Goal: Task Accomplishment & Management: Use online tool/utility

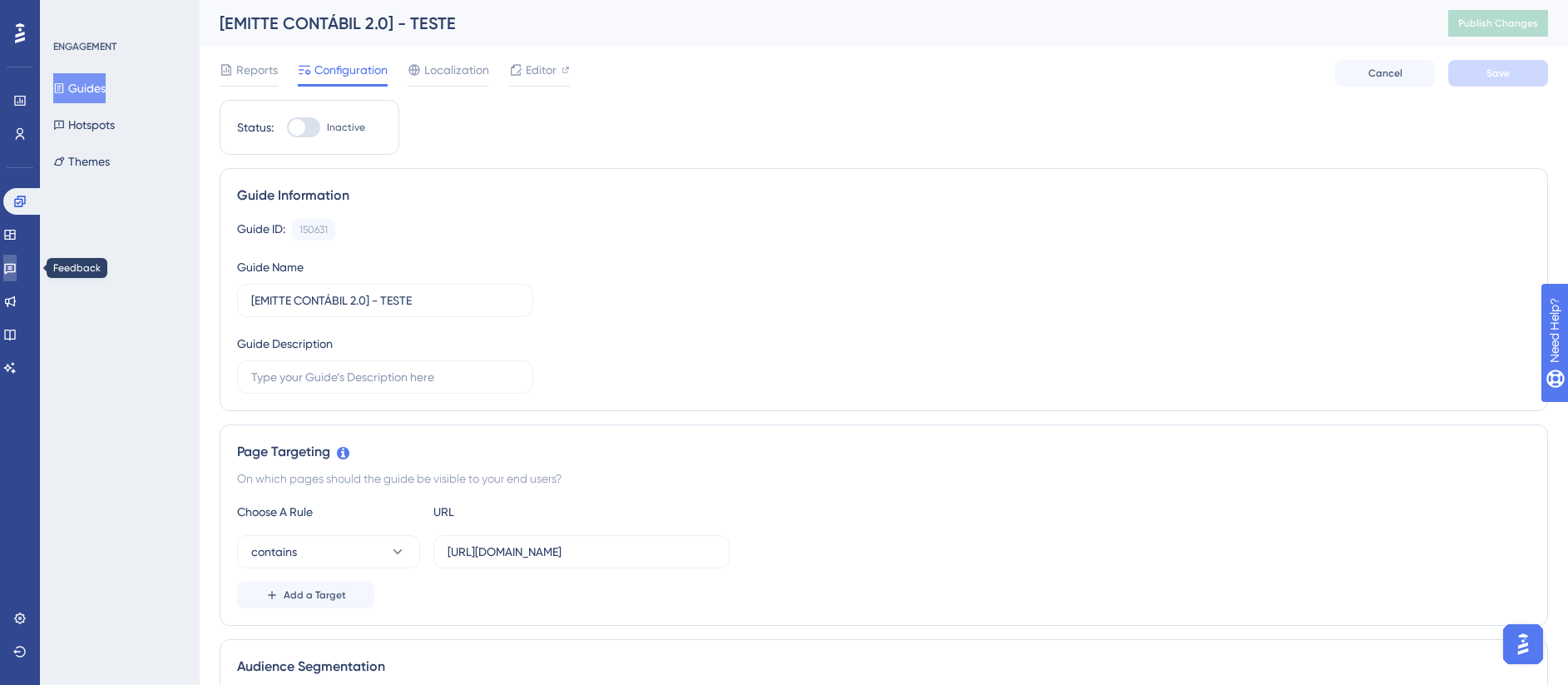
click at [16, 268] on link at bounding box center [10, 268] width 14 height 27
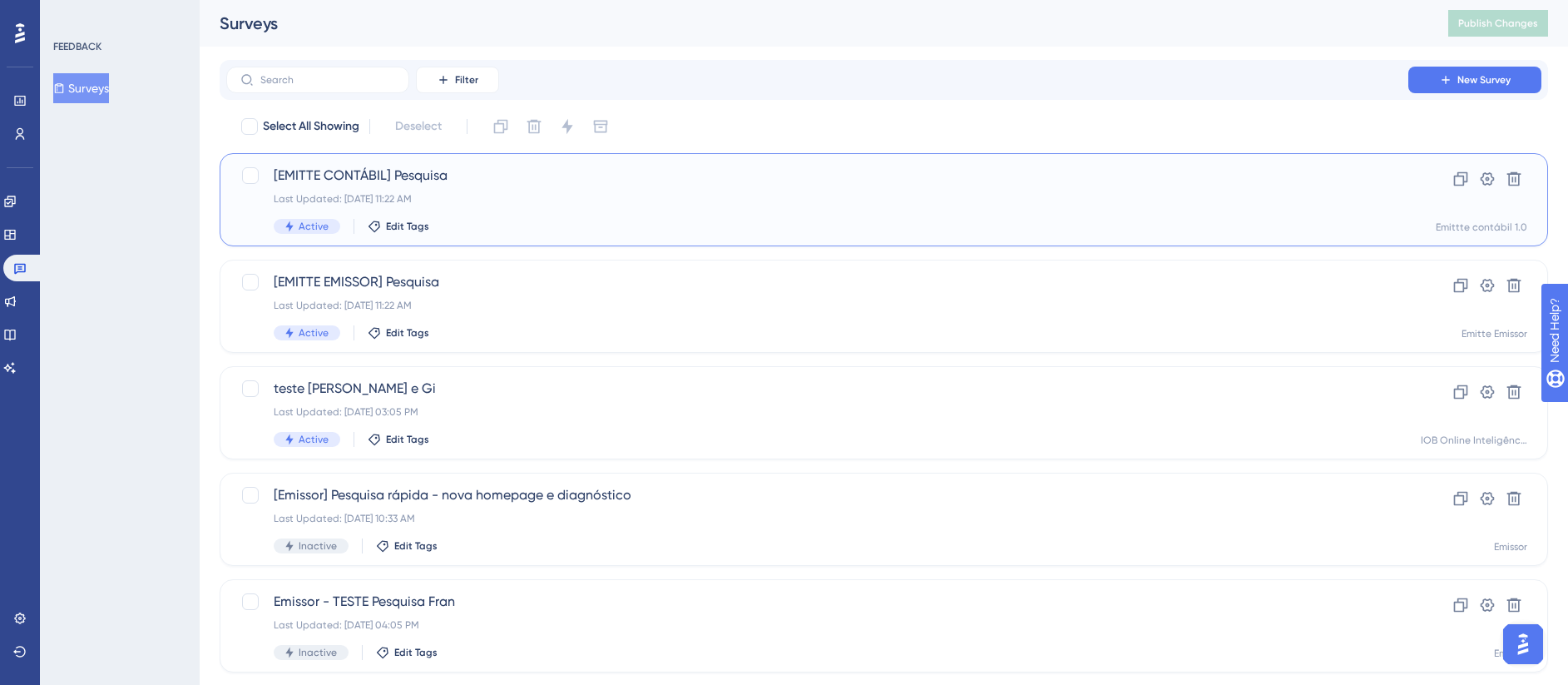
click at [551, 210] on div "[EMITTE CONTÁBIL] Pesquisa Last Updated: [DATE] 11:22 AM Active Edit Tags" at bounding box center [817, 200] width 1087 height 68
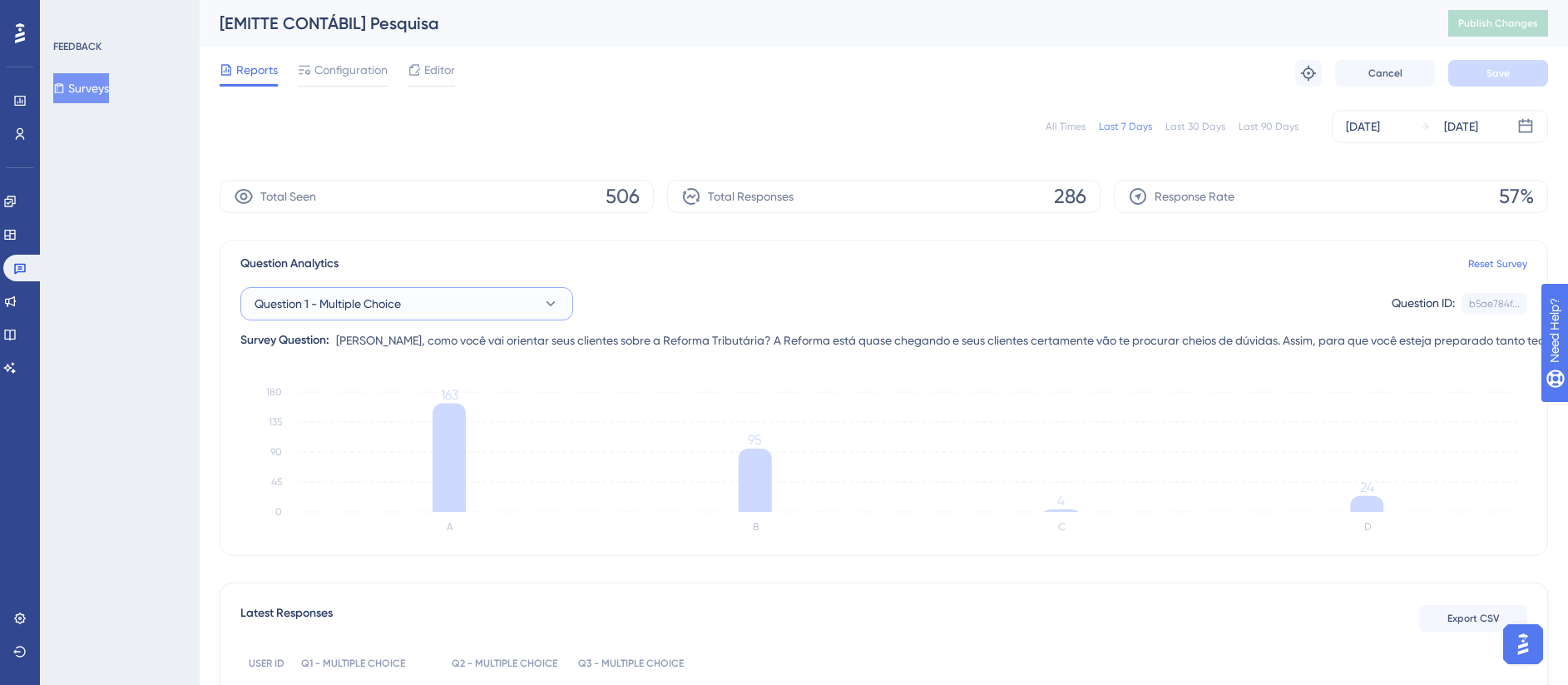
click at [505, 299] on button "Question 1 - Multiple Choice" at bounding box center [406, 303] width 333 height 33
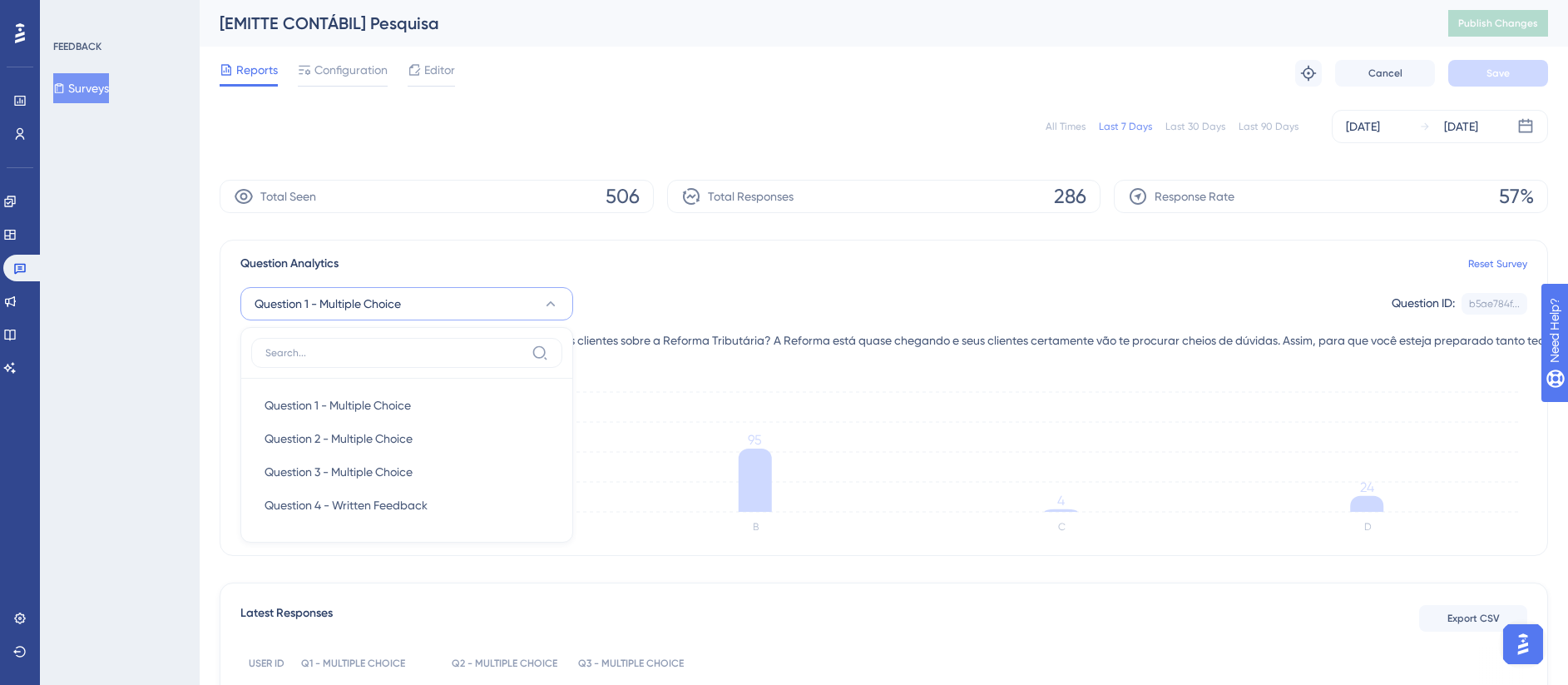
scroll to position [93, 0]
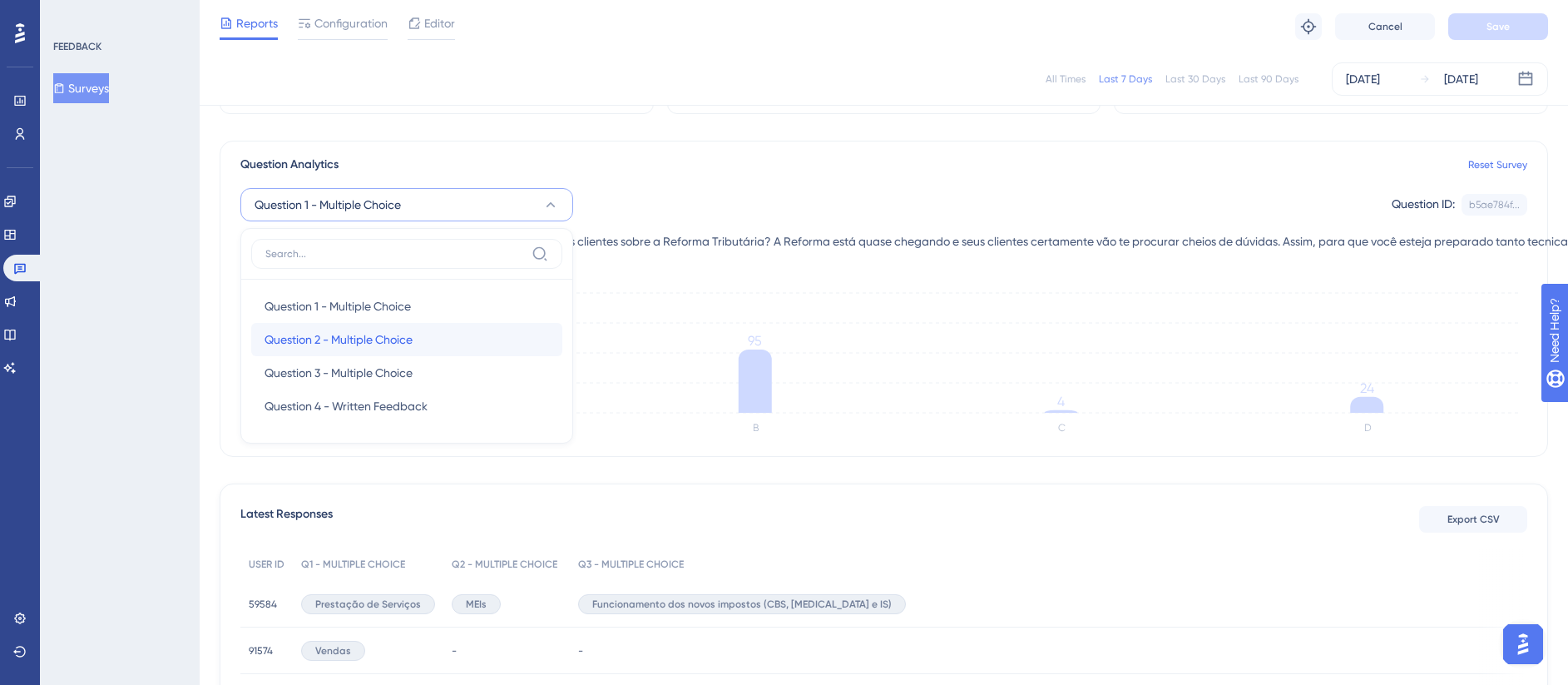
click at [464, 343] on div "Question 2 - Multiple Choice Question 2 - Multiple Choice" at bounding box center [406, 340] width 285 height 33
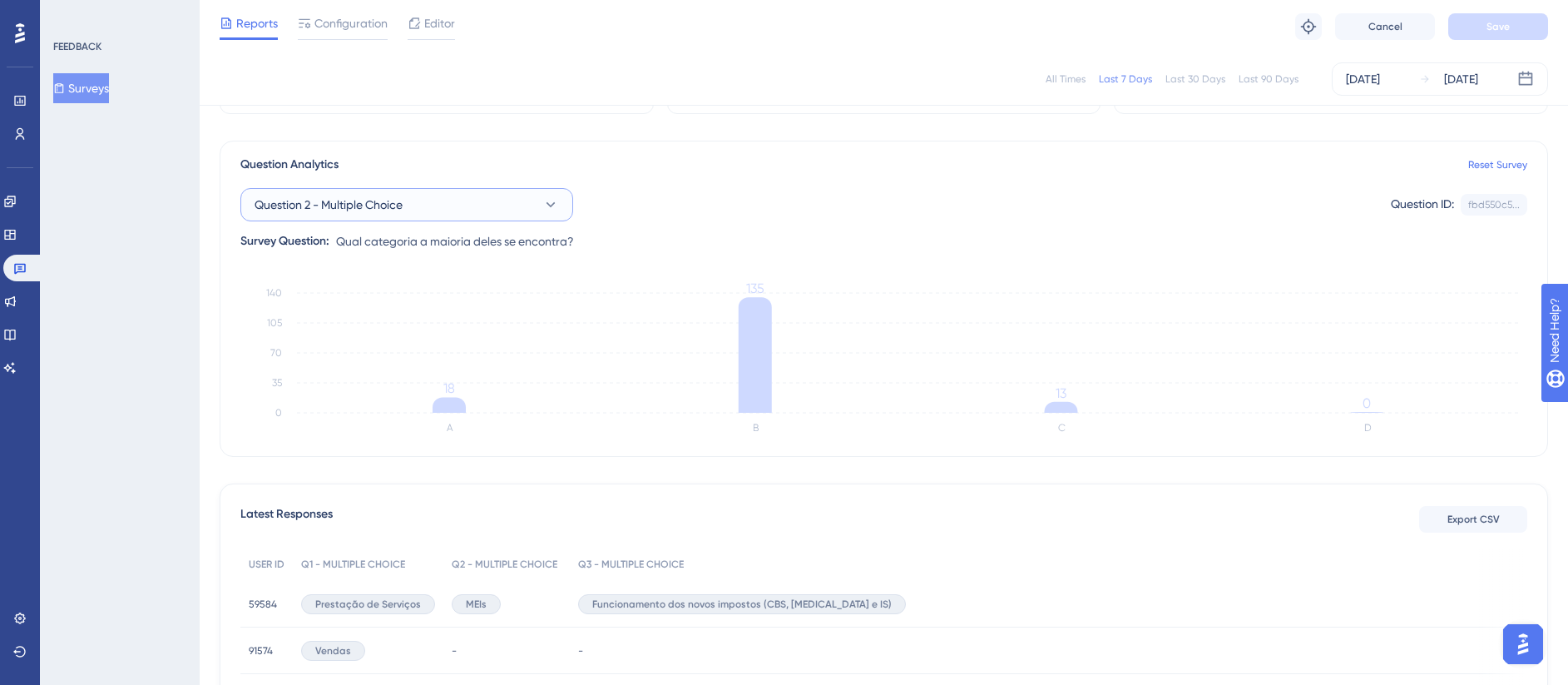
click at [428, 221] on button "Question 2 - Multiple Choice" at bounding box center [406, 205] width 333 height 33
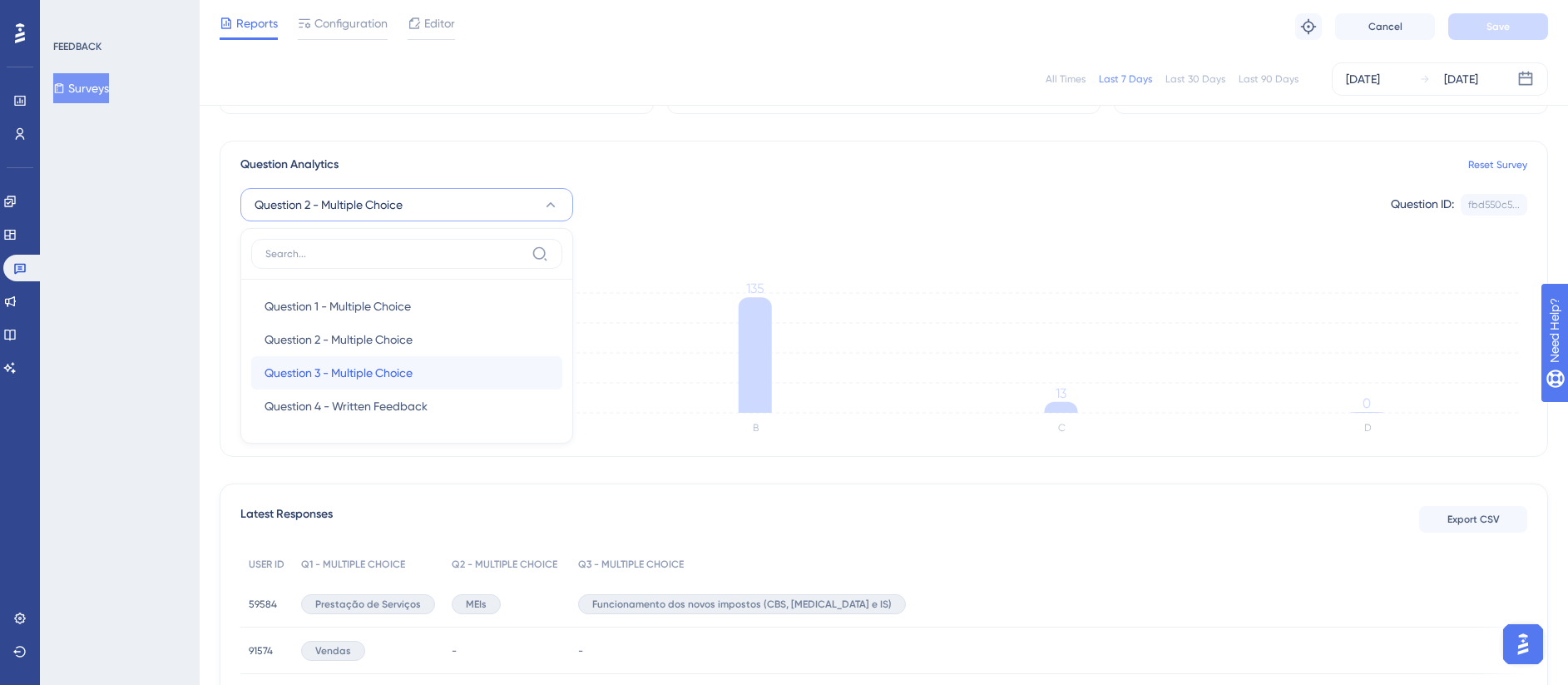
click at [423, 363] on div "Question 3 - Multiple Choice Question 3 - Multiple Choice" at bounding box center [406, 372] width 285 height 33
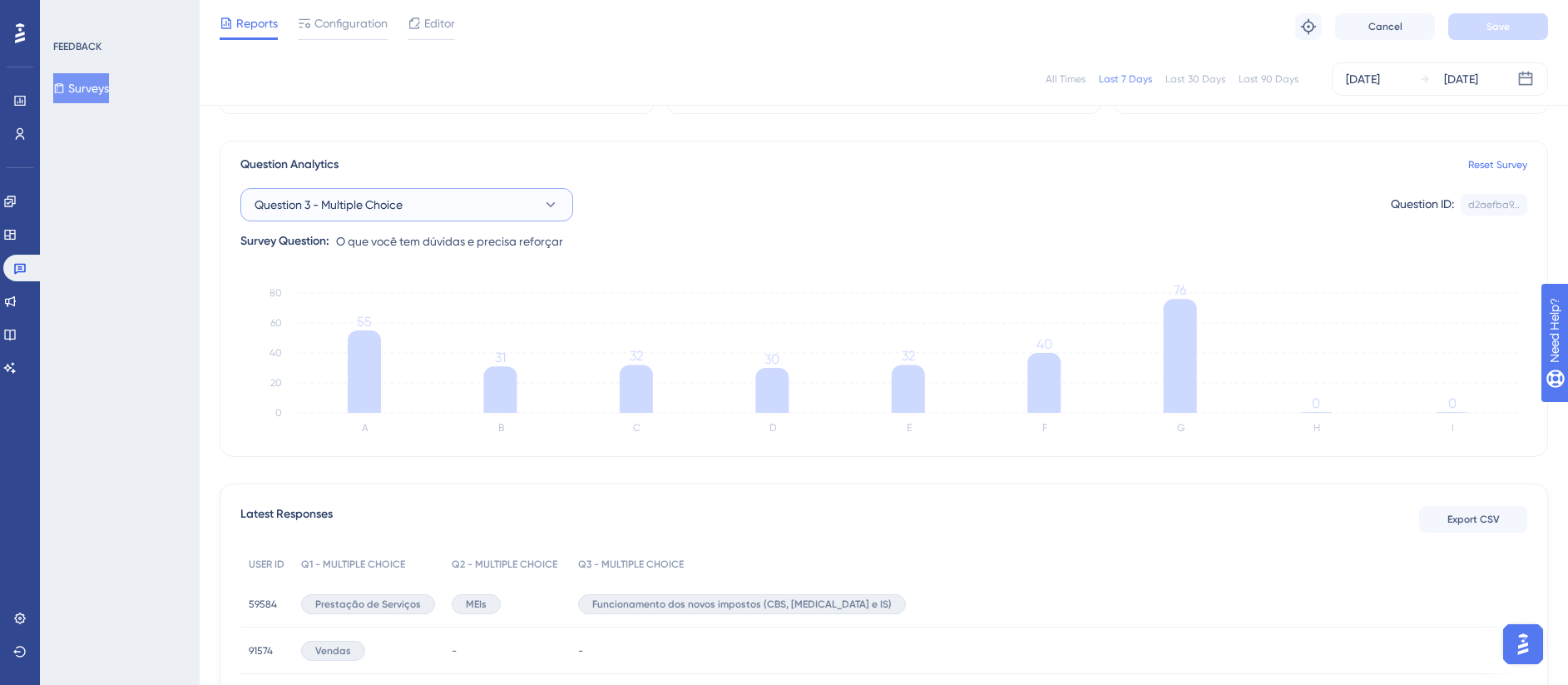
click at [447, 215] on button "Question 3 - Multiple Choice" at bounding box center [406, 205] width 333 height 33
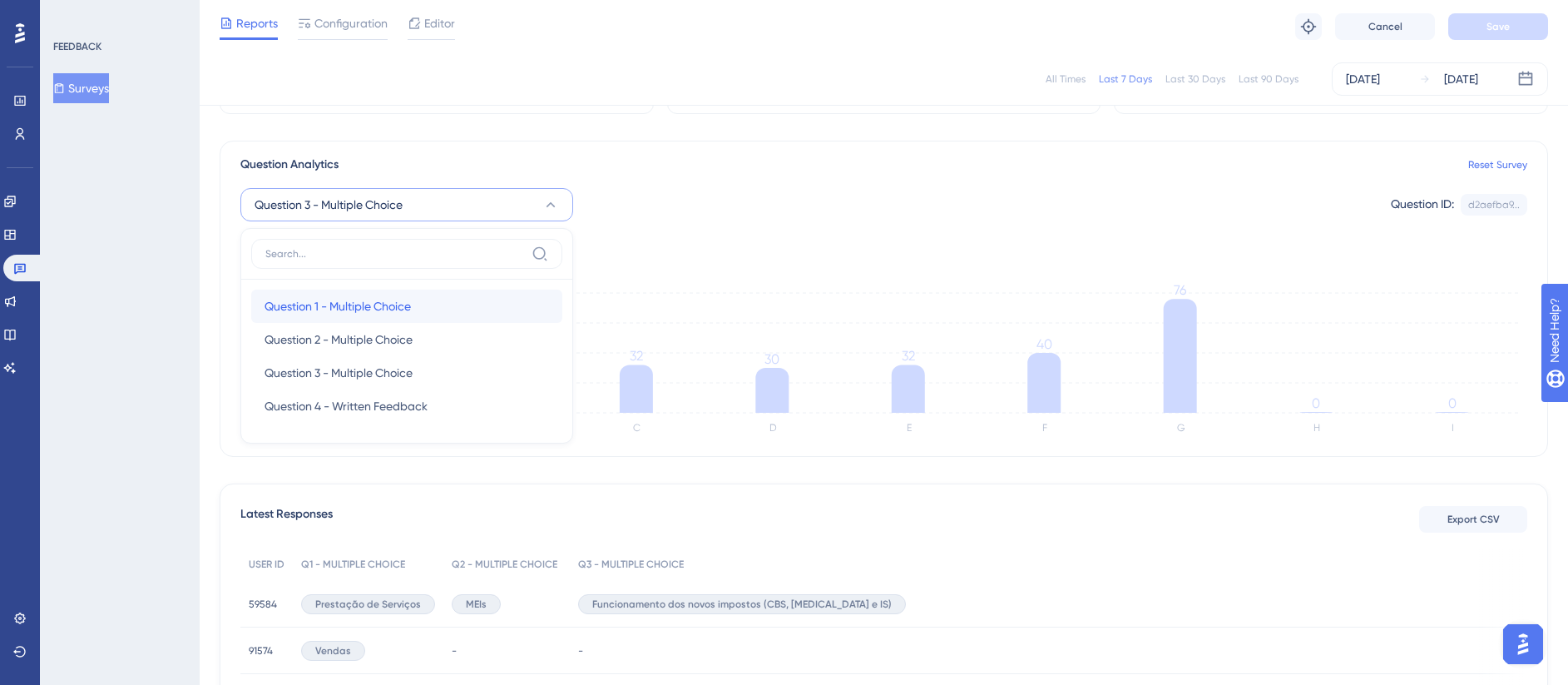
click at [452, 303] on div "Question 1 - Multiple Choice Question 1 - Multiple Choice" at bounding box center [406, 306] width 285 height 33
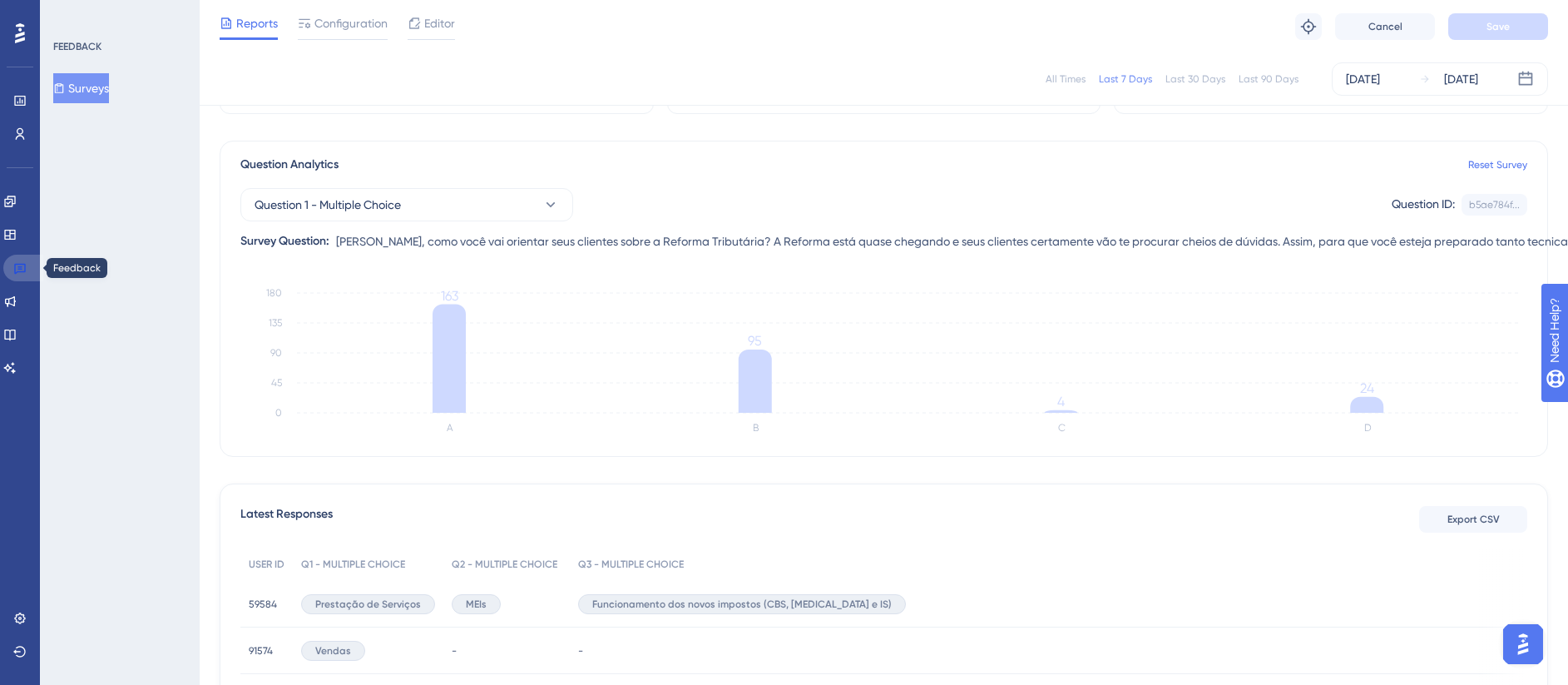
click at [29, 264] on link at bounding box center [22, 268] width 40 height 27
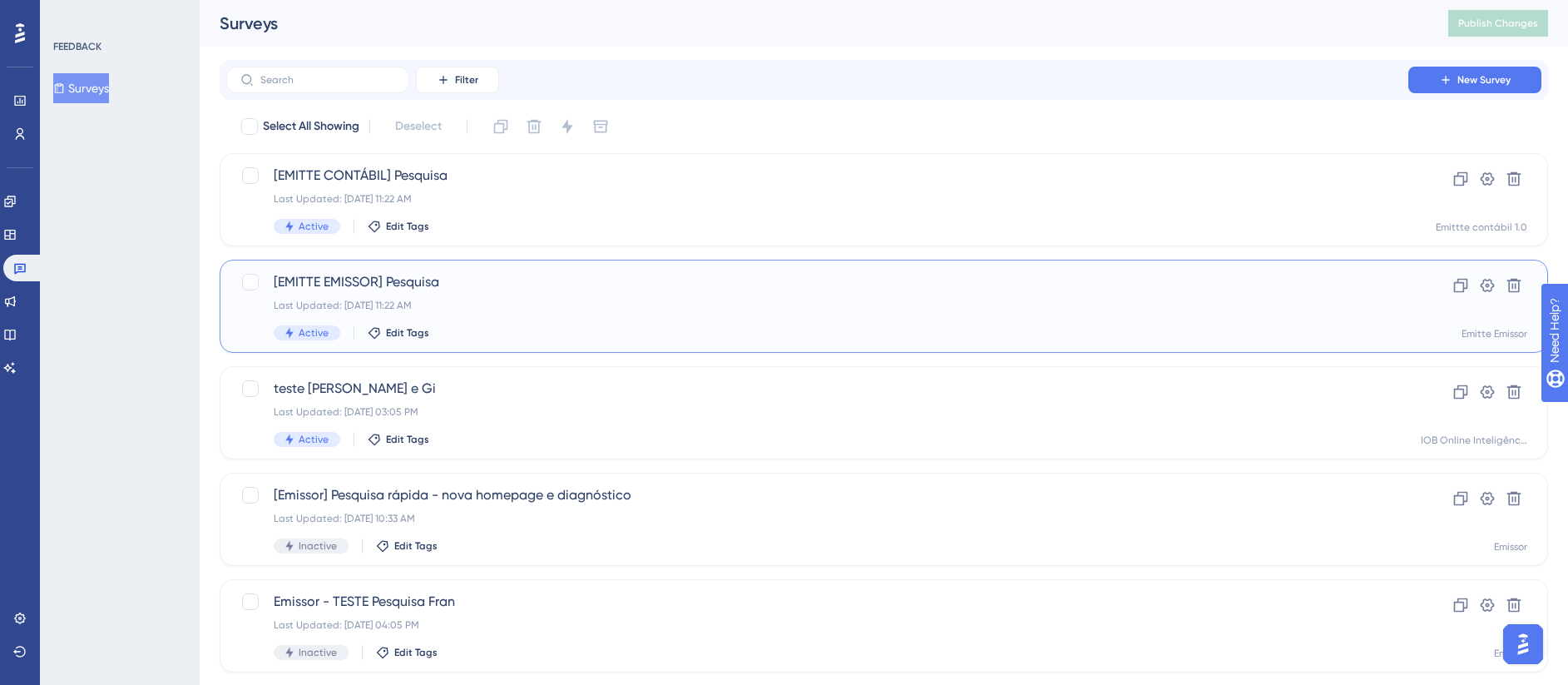
click at [523, 288] on span "[EMITTE EMISSOR] Pesquisa" at bounding box center [817, 282] width 1087 height 20
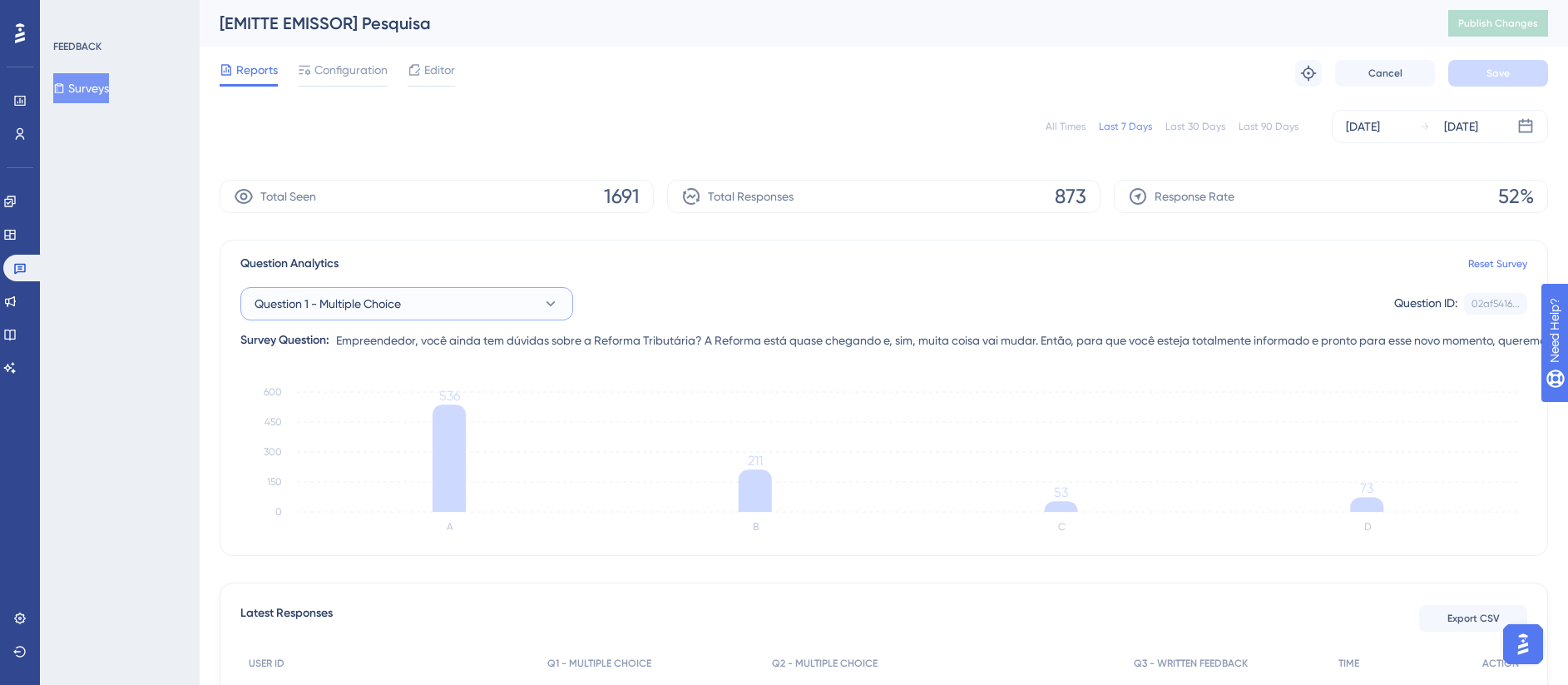
click at [489, 312] on button "Question 1 - Multiple Choice" at bounding box center [406, 303] width 333 height 33
click at [396, 314] on button "Question 1 - Multiple Choice" at bounding box center [406, 303] width 333 height 33
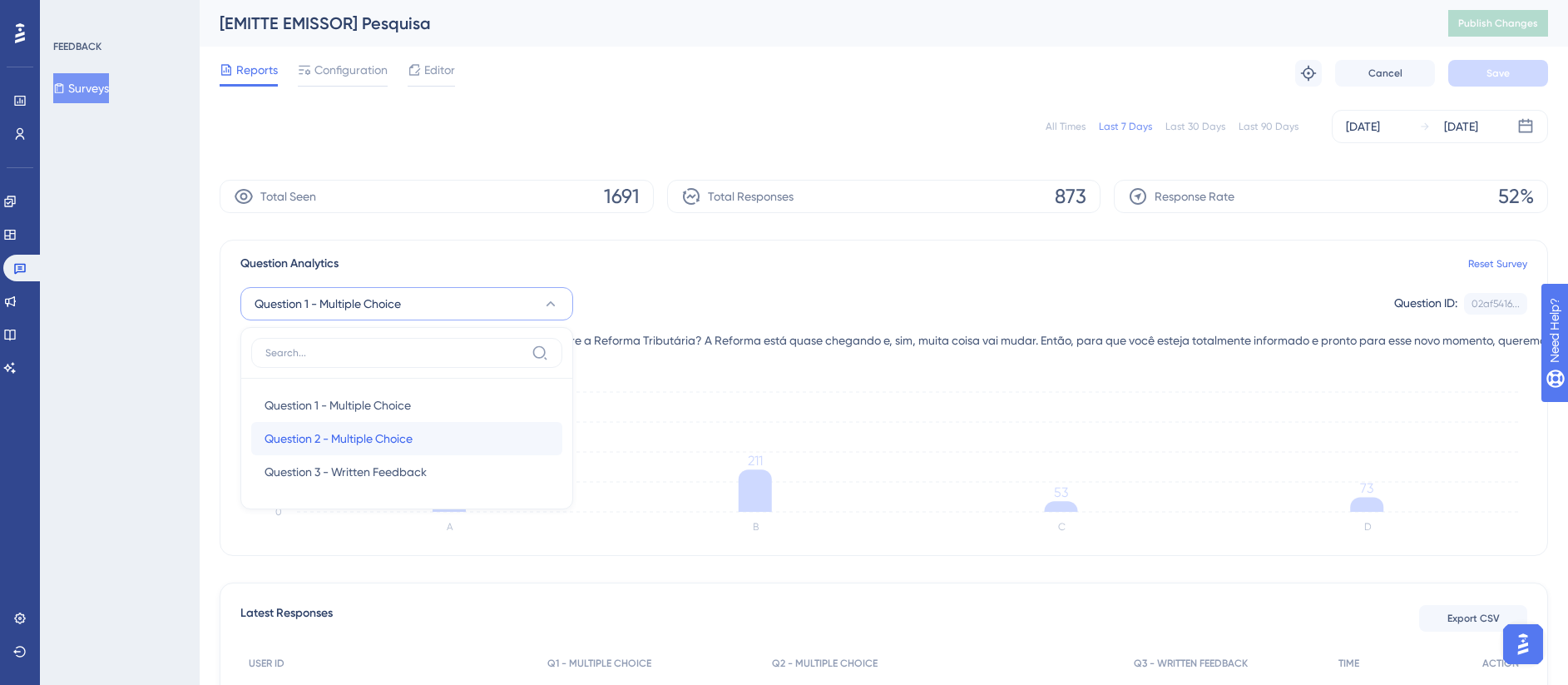
click at [353, 441] on span "Question 2 - Multiple Choice" at bounding box center [338, 438] width 148 height 20
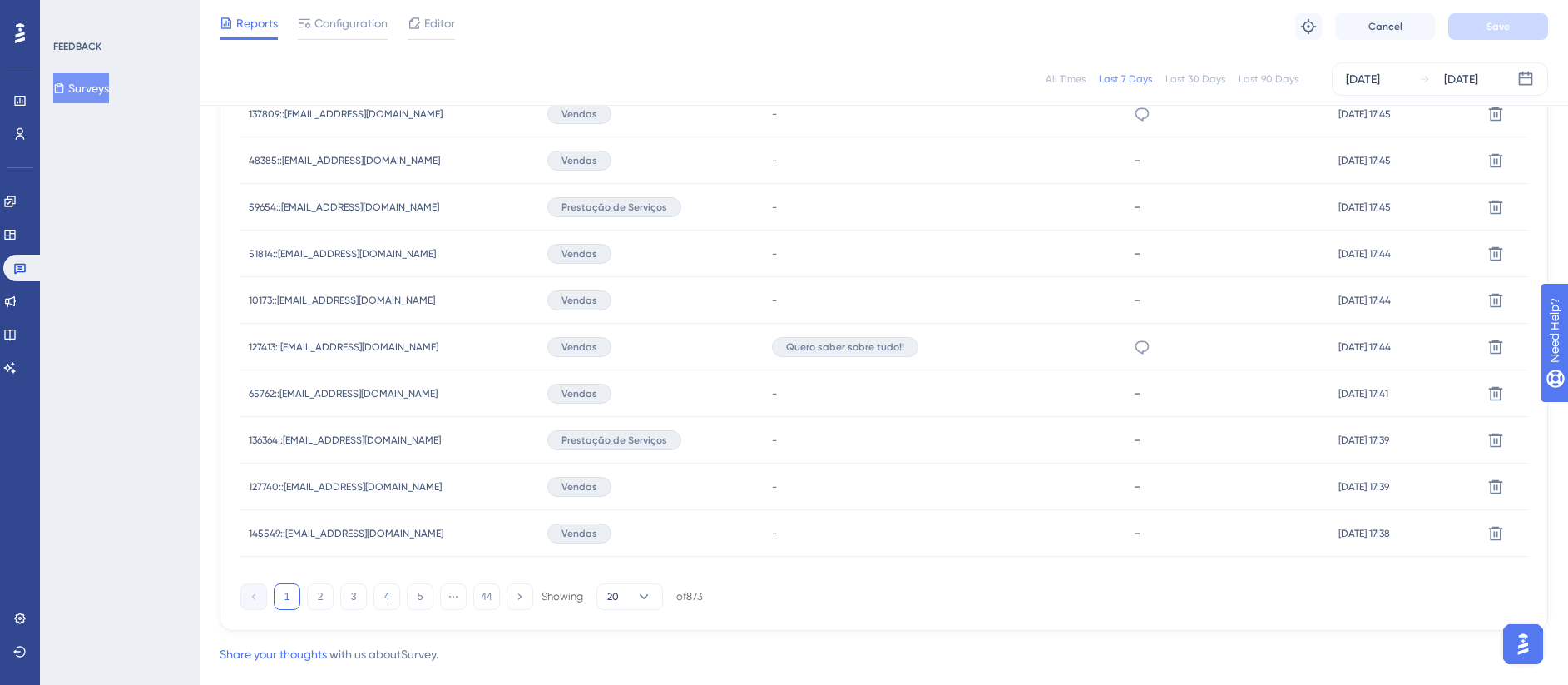
scroll to position [1054, 0]
click at [463, 330] on div "127413::[EMAIL_ADDRESS][DOMAIN_NAME] 127413::[EMAIL_ADDRESS][DOMAIN_NAME]" at bounding box center [390, 342] width 299 height 46
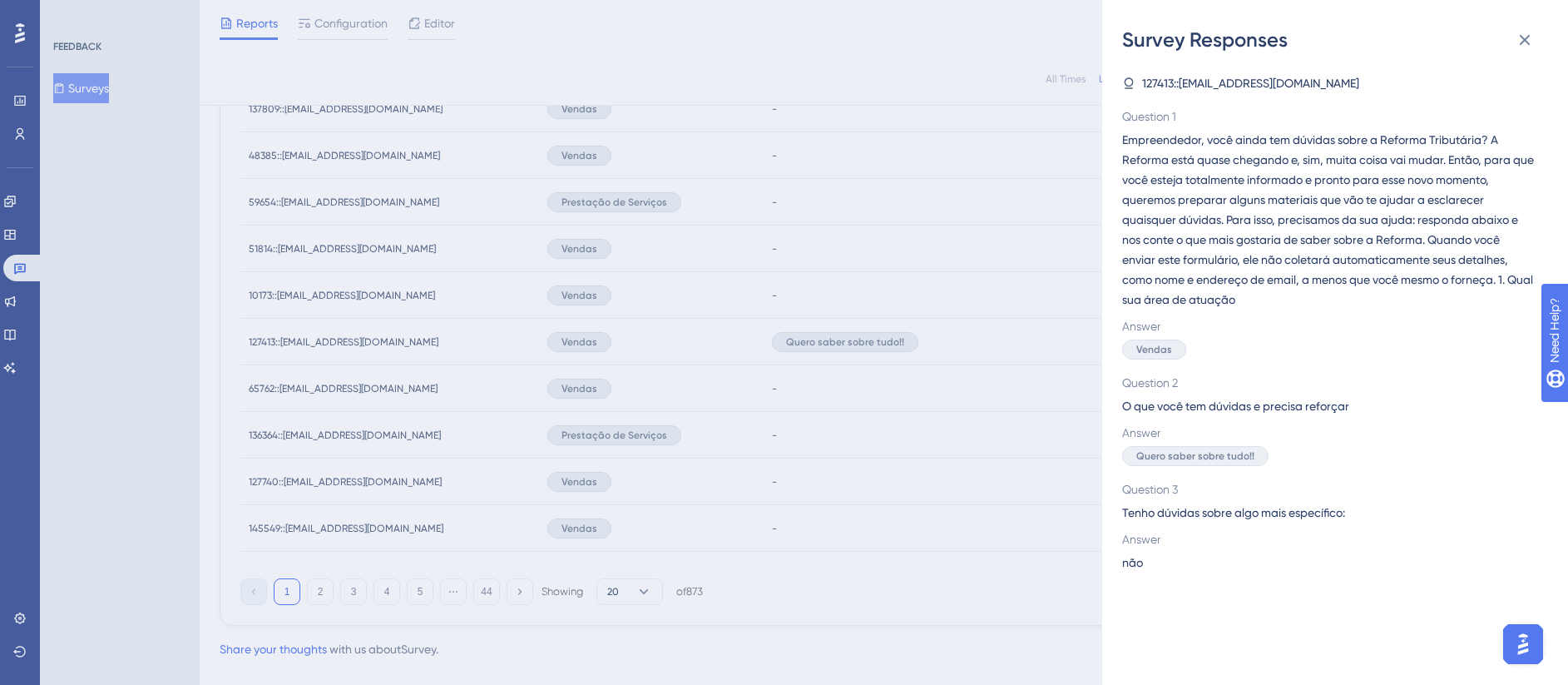
click at [968, 267] on div "Survey Responses 127413::[EMAIL_ADDRESS][DOMAIN_NAME] Question 1 Empreendedor, …" at bounding box center [784, 342] width 1568 height 685
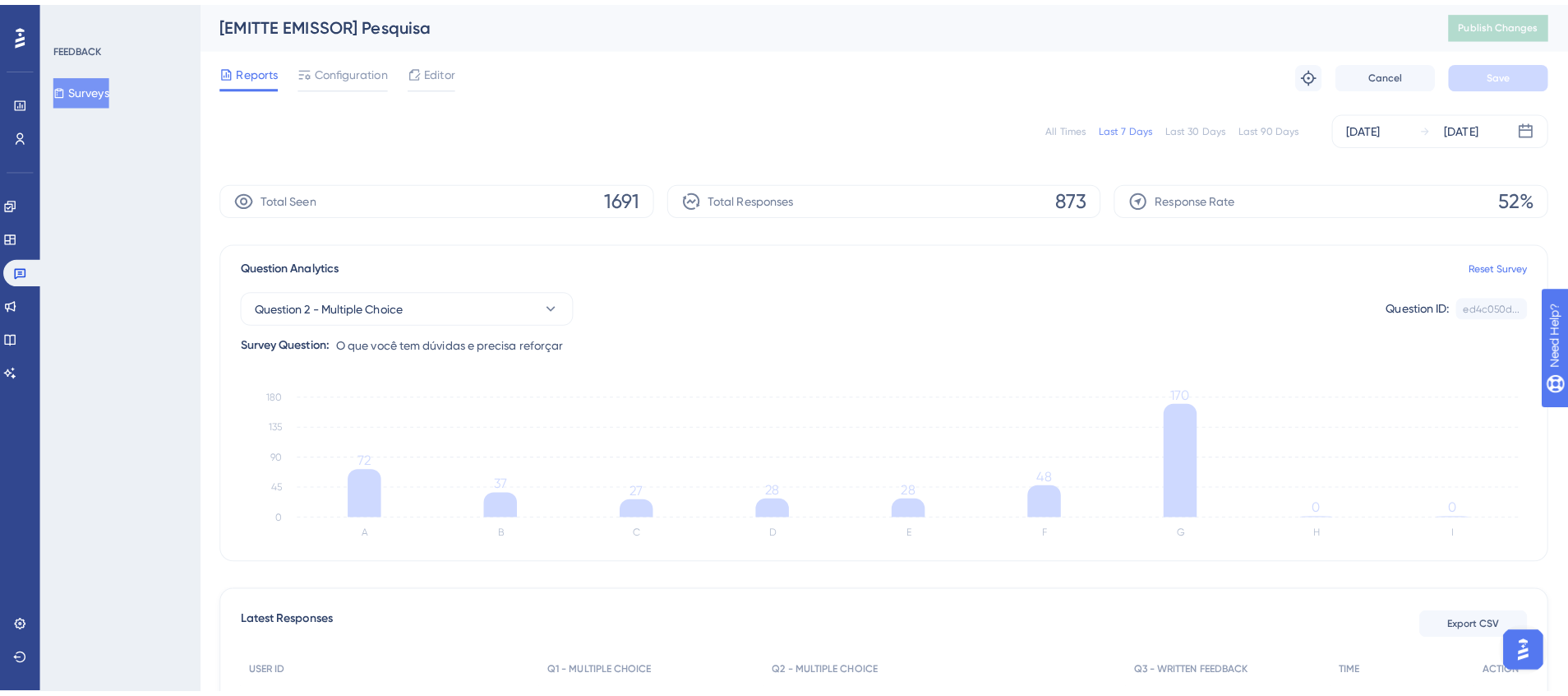
scroll to position [340, 0]
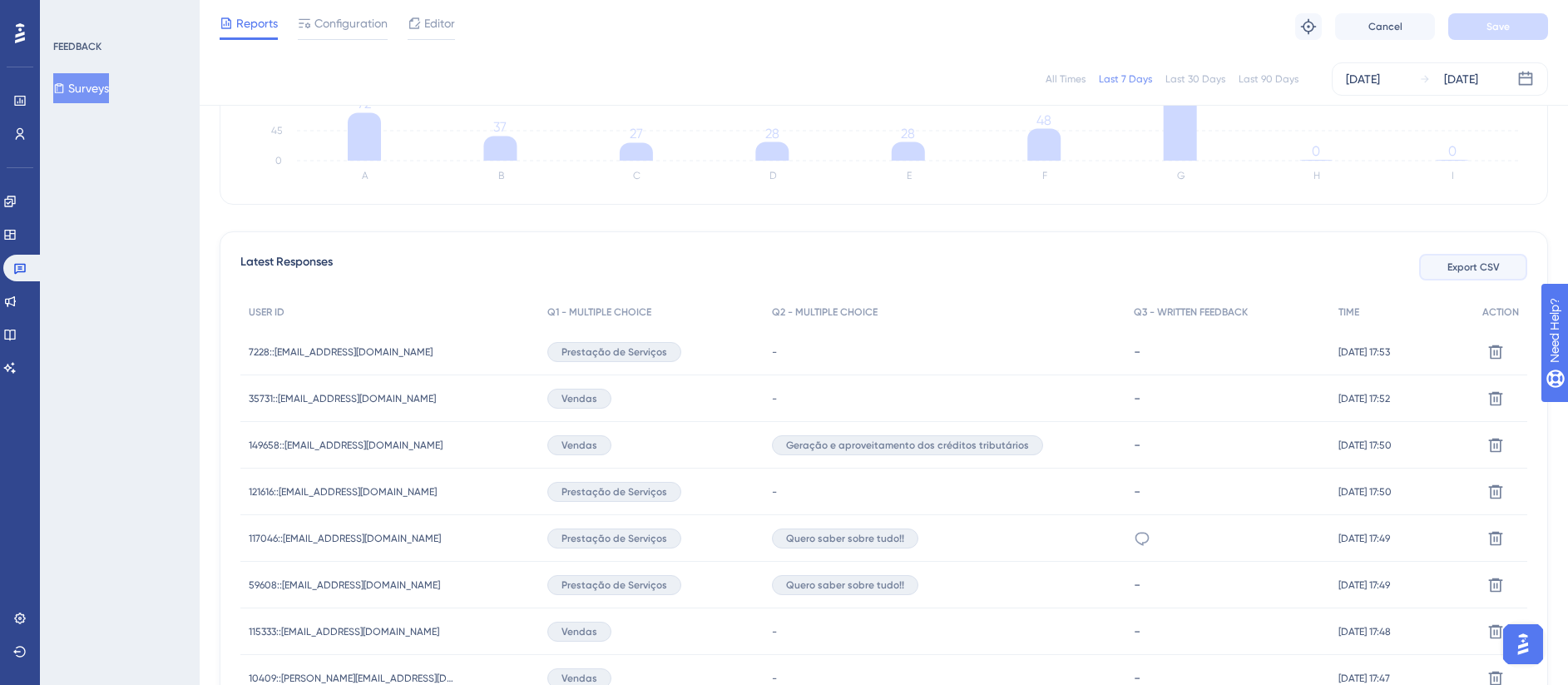
click at [1442, 271] on button "Export CSV" at bounding box center [1473, 267] width 108 height 27
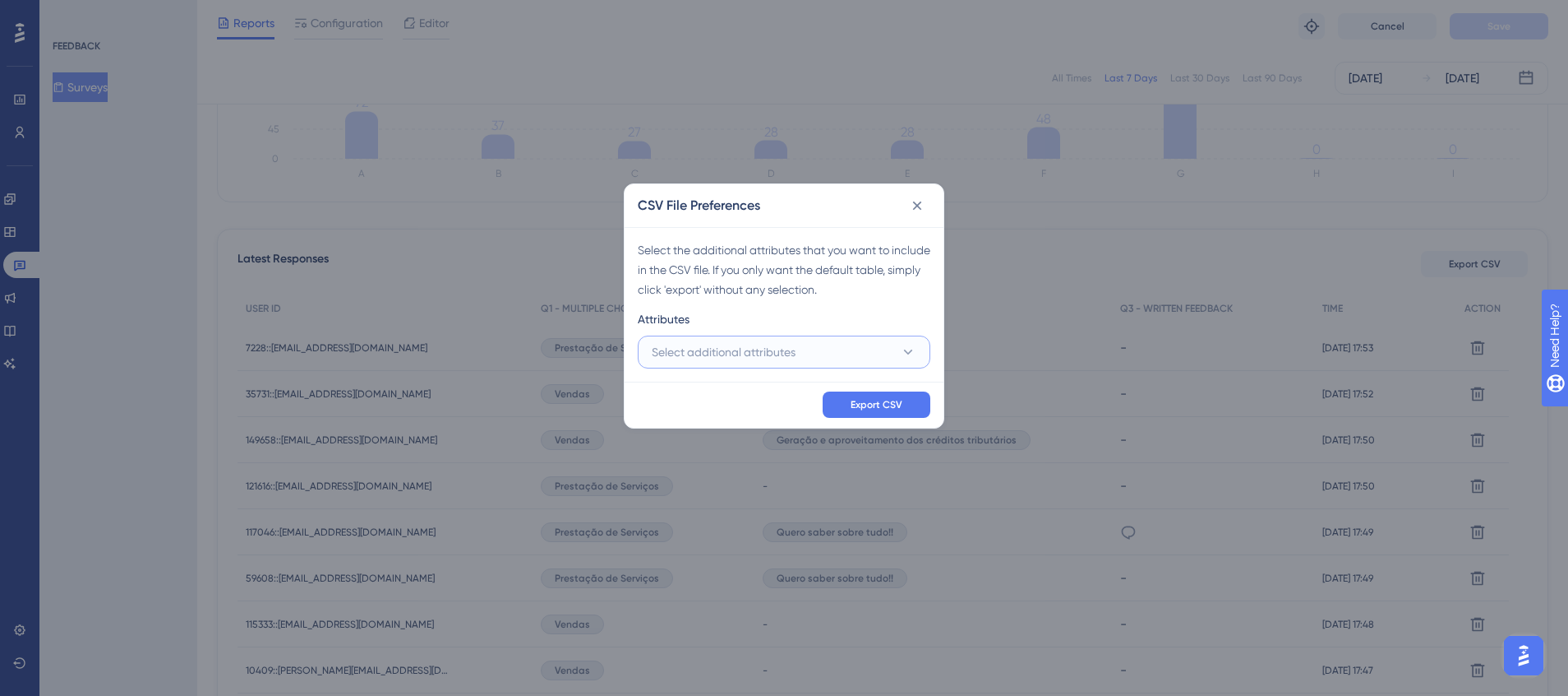
click at [817, 359] on button "Select additional attributes" at bounding box center [784, 352] width 293 height 32
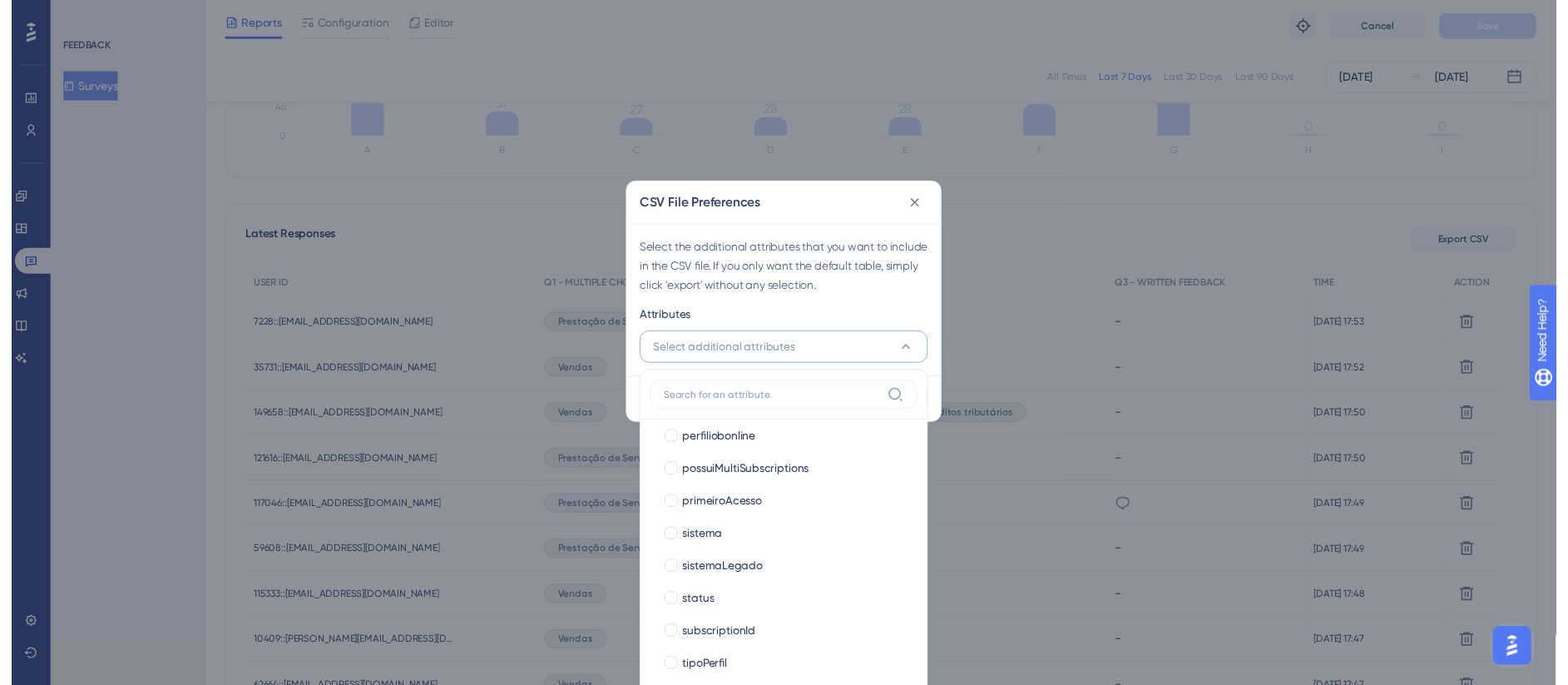
scroll to position [2710, 0]
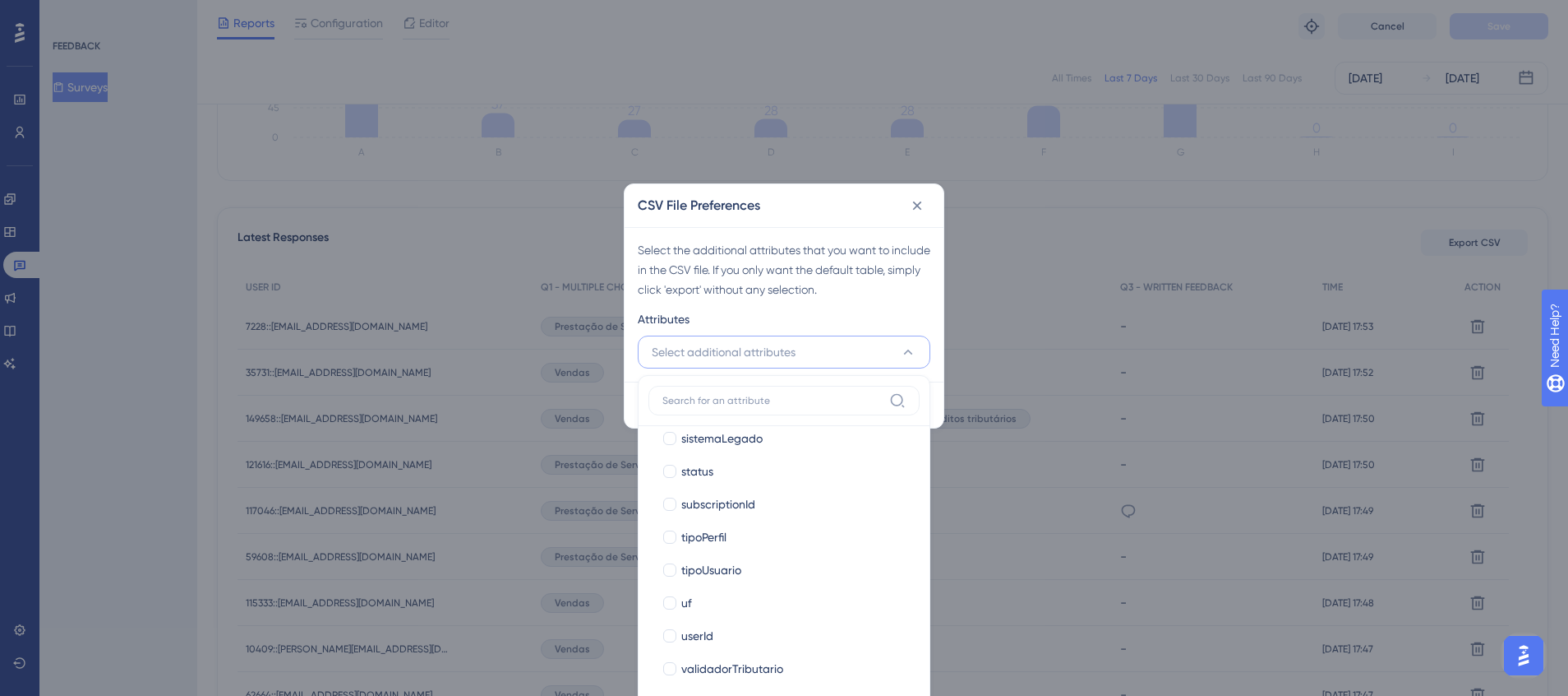
click at [1152, 256] on div "CSV File Preferences Select the additional attributes that you want to include …" at bounding box center [784, 348] width 1568 height 696
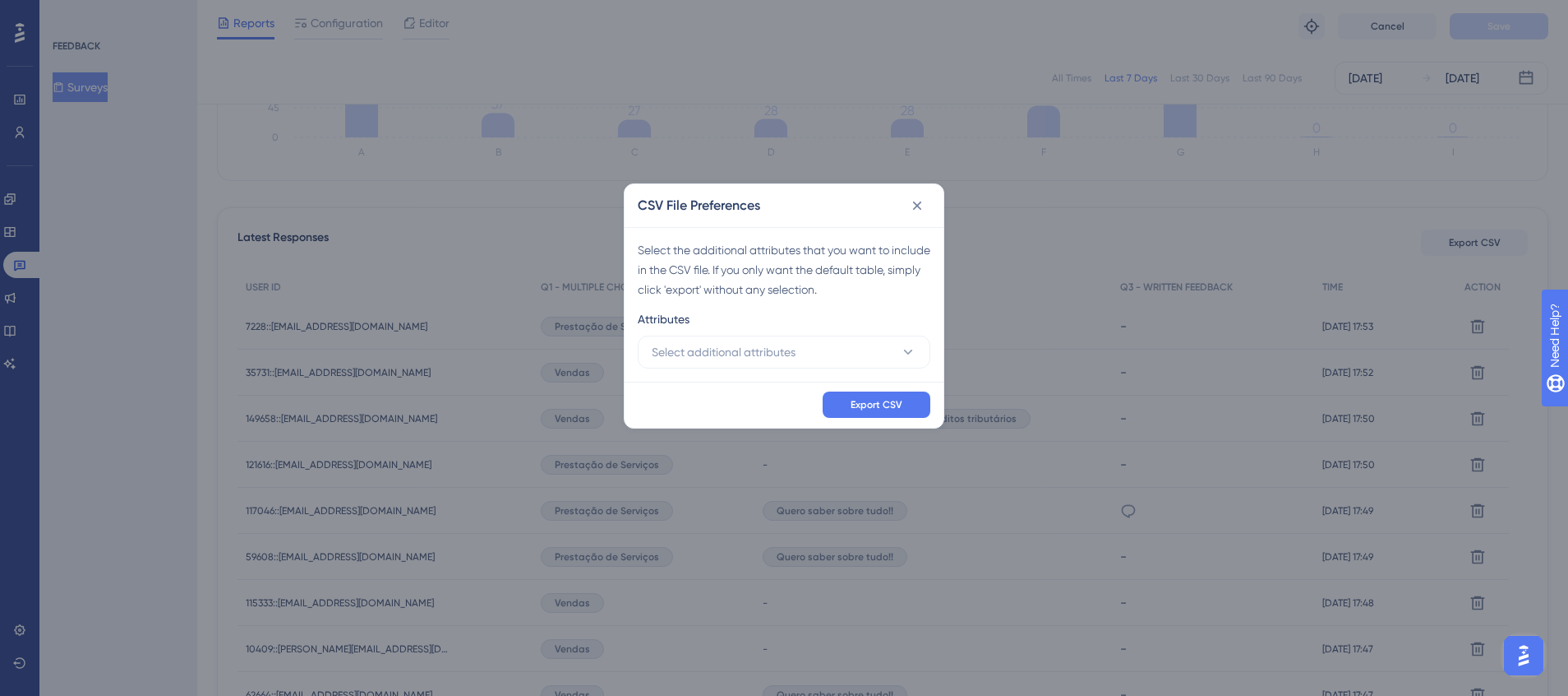
click at [1063, 231] on div "CSV File Preferences Select the additional attributes that you want to include …" at bounding box center [784, 348] width 1568 height 696
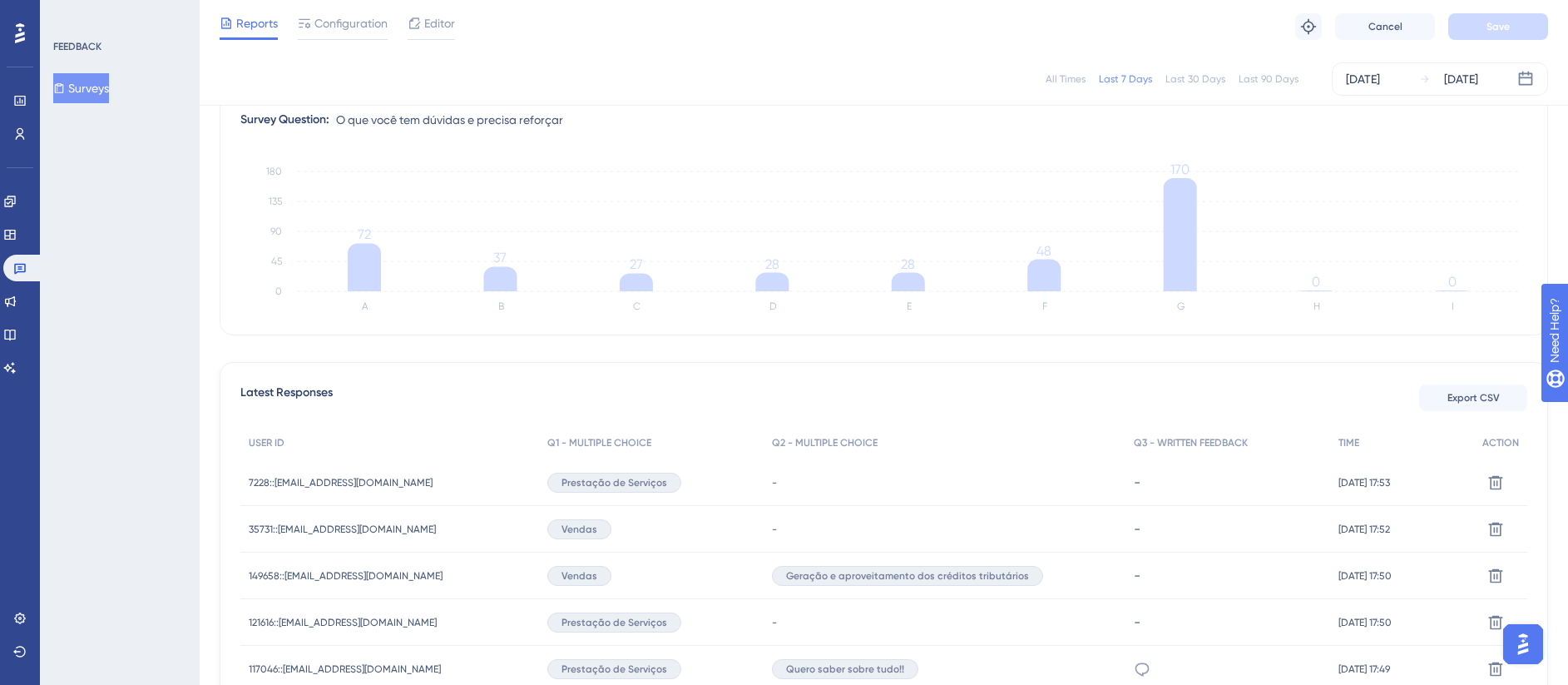
scroll to position [221, 0]
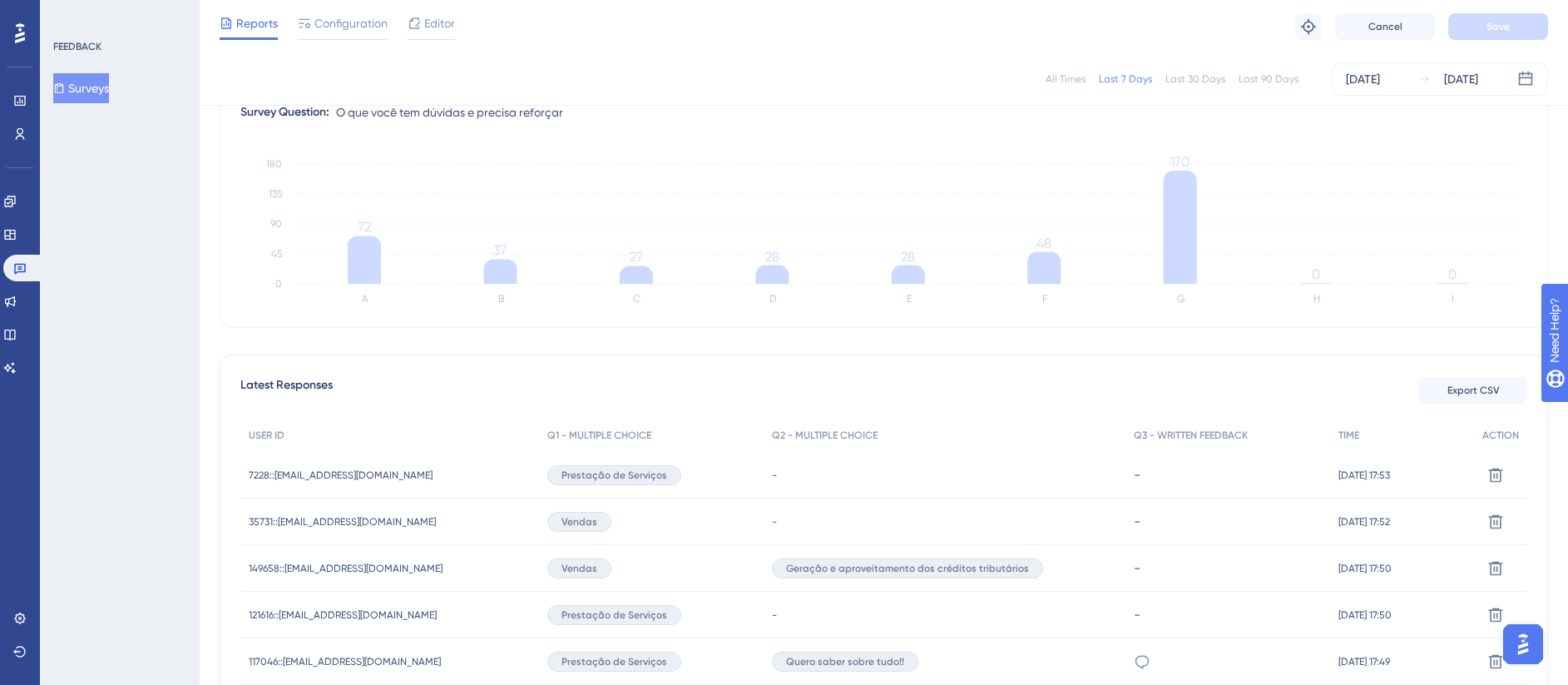
click at [1458, 290] on icon "A B C D E F G H I 0 45 90 135 180 72 37 27 28 28 48 170 0 0" at bounding box center [884, 232] width 1287 height 166
